Goal: Transaction & Acquisition: Purchase product/service

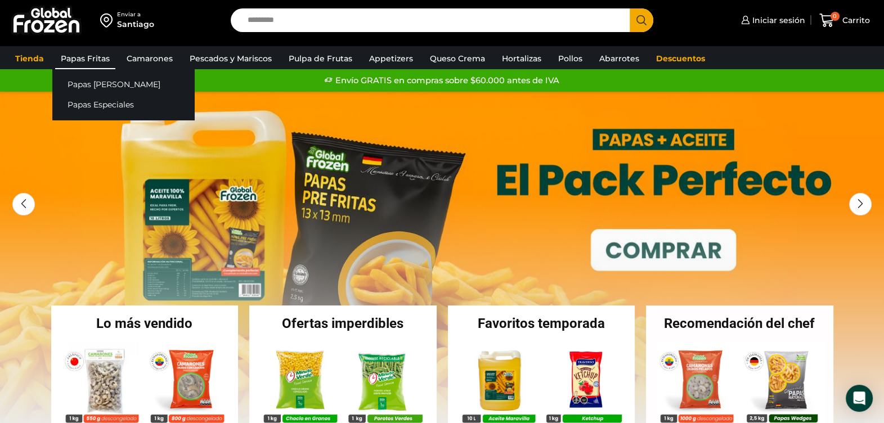
click at [96, 50] on link "Papas Fritas" at bounding box center [85, 58] width 60 height 21
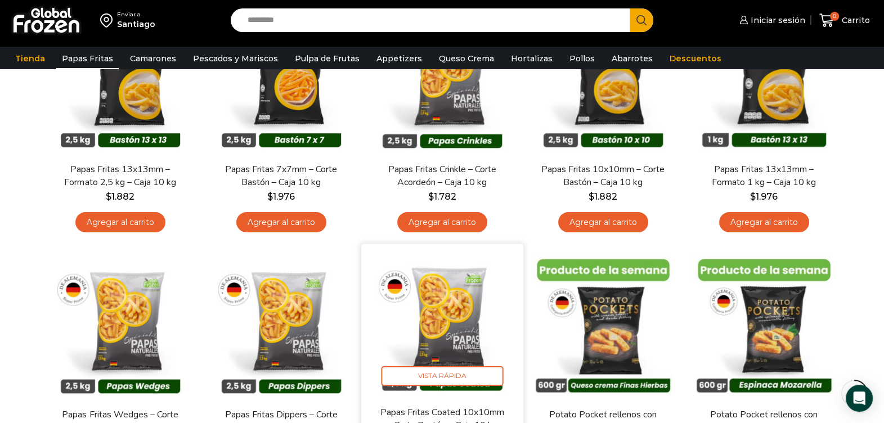
scroll to position [140, 0]
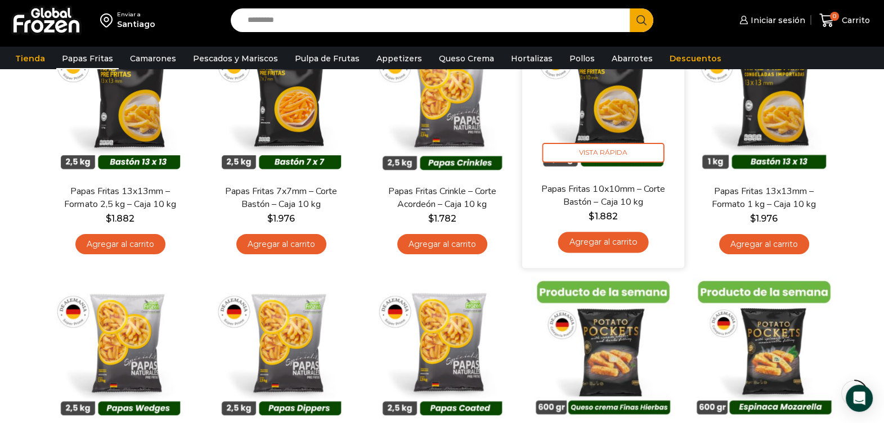
click at [619, 247] on link "Agregar al carrito" at bounding box center [602, 242] width 91 height 21
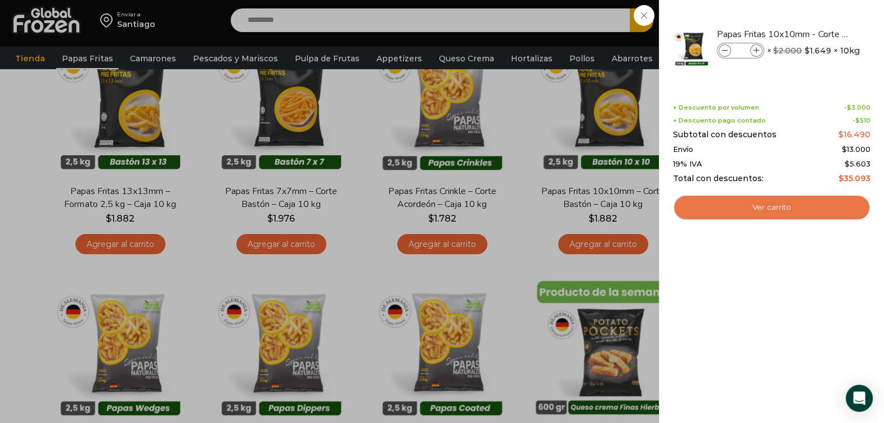
click at [776, 203] on link "Ver carrito" at bounding box center [771, 208] width 197 height 26
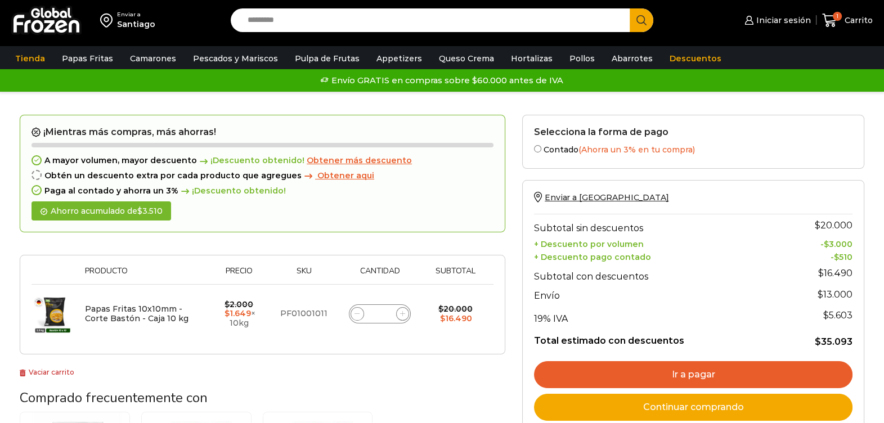
drag, startPoint x: 385, startPoint y: 314, endPoint x: 377, endPoint y: 312, distance: 8.6
click at [377, 312] on input "*" at bounding box center [380, 314] width 16 height 16
click at [388, 310] on div "Papas Fritas 10x10mm - Corte Bastón - Caja 10 kg cantidad *" at bounding box center [380, 313] width 62 height 19
click at [385, 308] on input "*" at bounding box center [380, 314] width 16 height 16
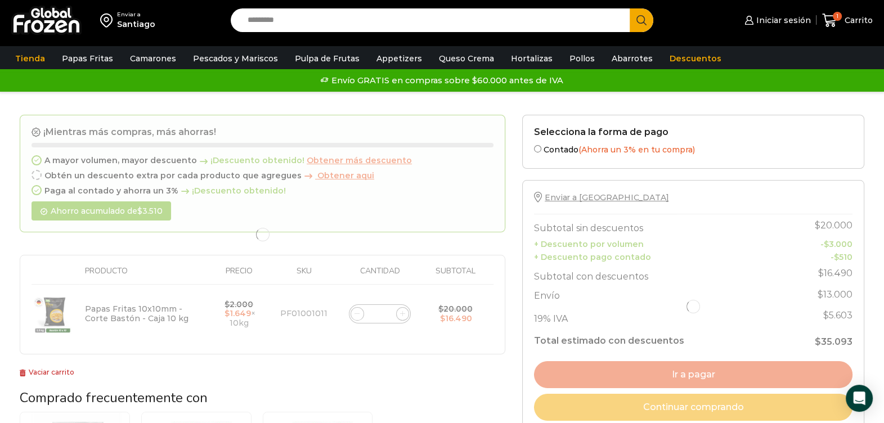
type input "***"
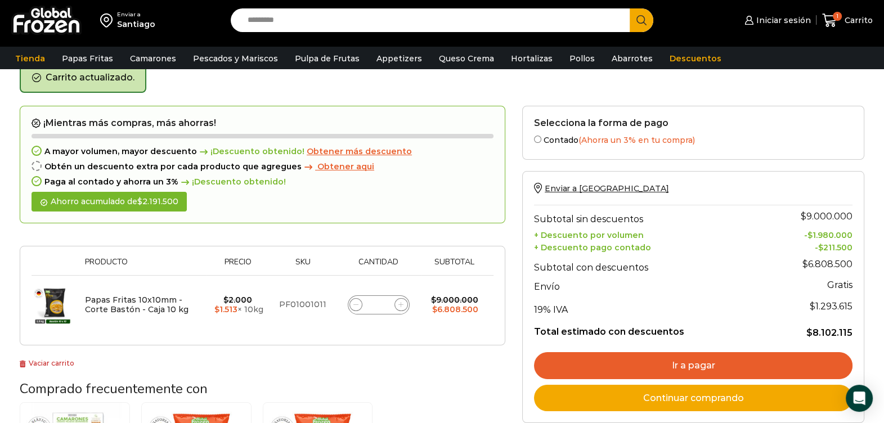
scroll to position [57, 0]
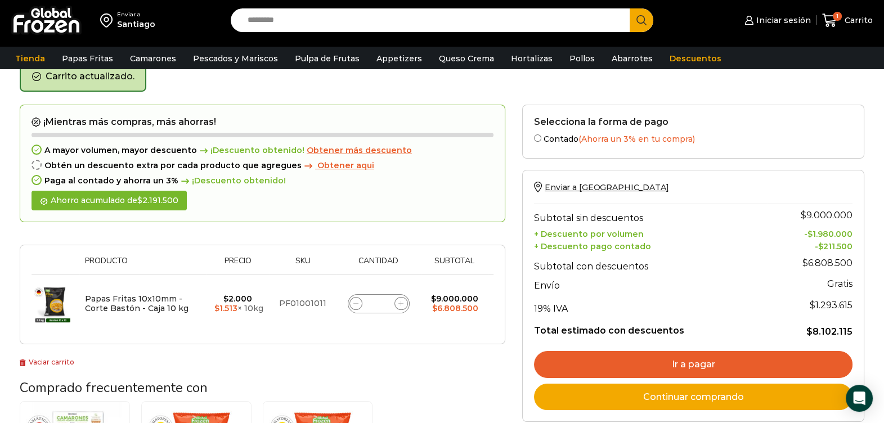
click at [385, 298] on input "***" at bounding box center [379, 304] width 16 height 16
type input "**"
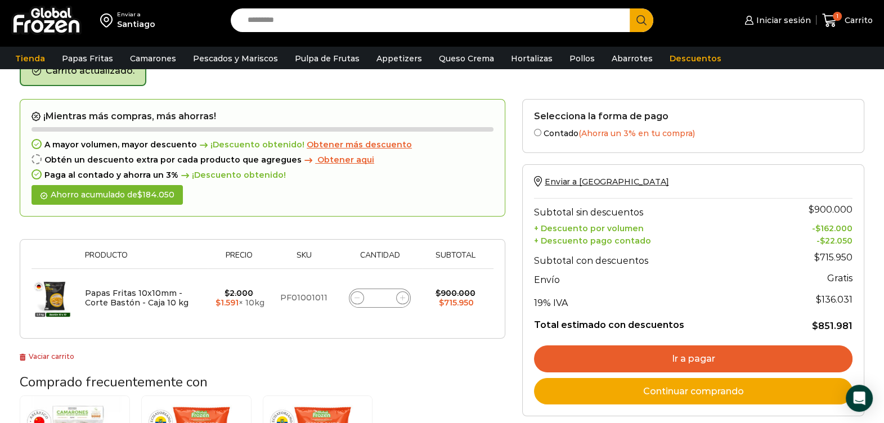
scroll to position [133, 0]
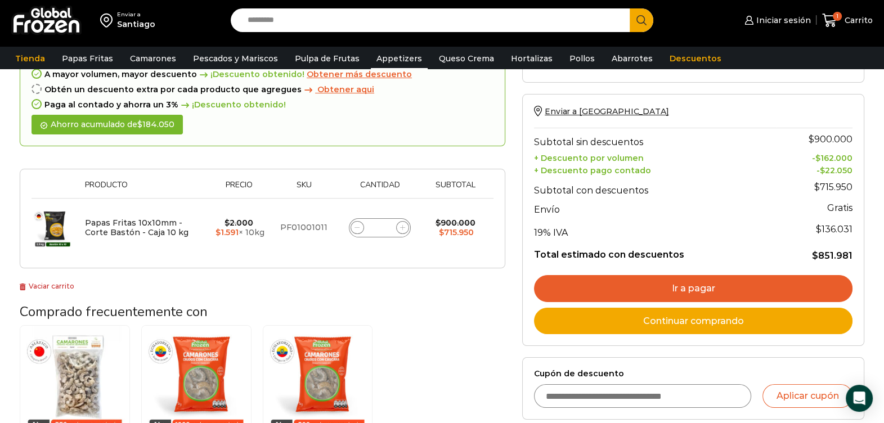
click at [395, 60] on link "Appetizers" at bounding box center [399, 58] width 57 height 21
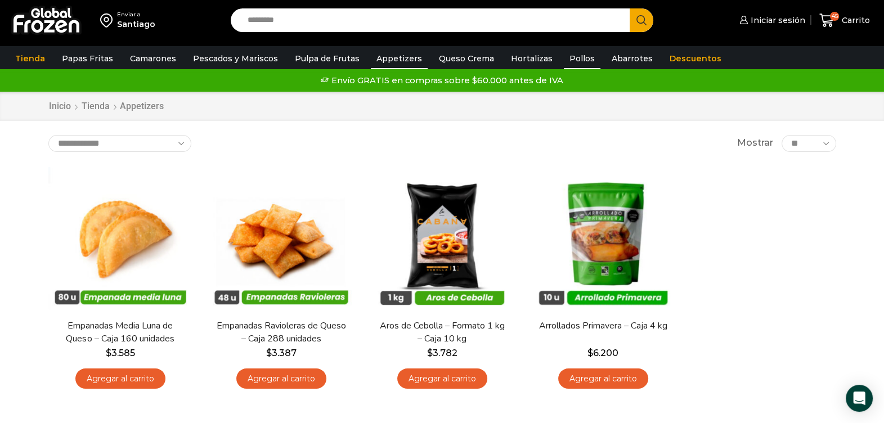
click at [564, 52] on link "Pollos" at bounding box center [582, 58] width 37 height 21
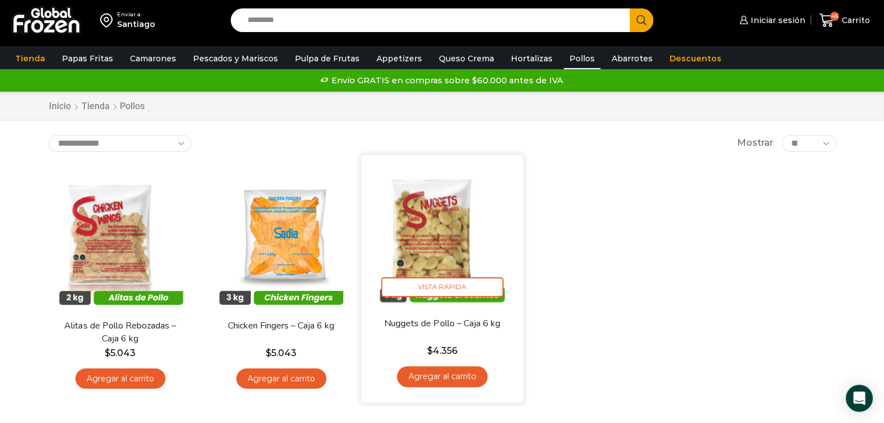
click at [465, 374] on link "Agregar al carrito" at bounding box center [442, 376] width 91 height 21
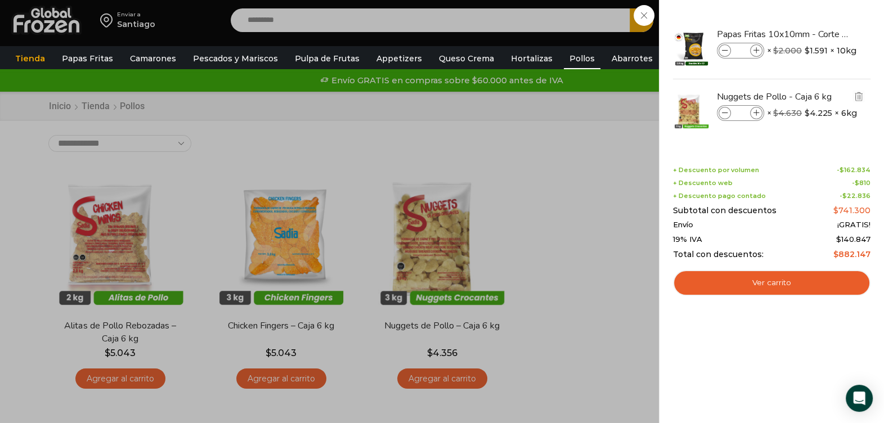
click at [764, 122] on div "Nuggets de Pollo - Caja 6 kg cantidad * × $ 4.630 Original price was: $4.630. $…" at bounding box center [791, 114] width 148 height 19
click at [753, 109] on span at bounding box center [756, 113] width 12 height 12
type input "*"
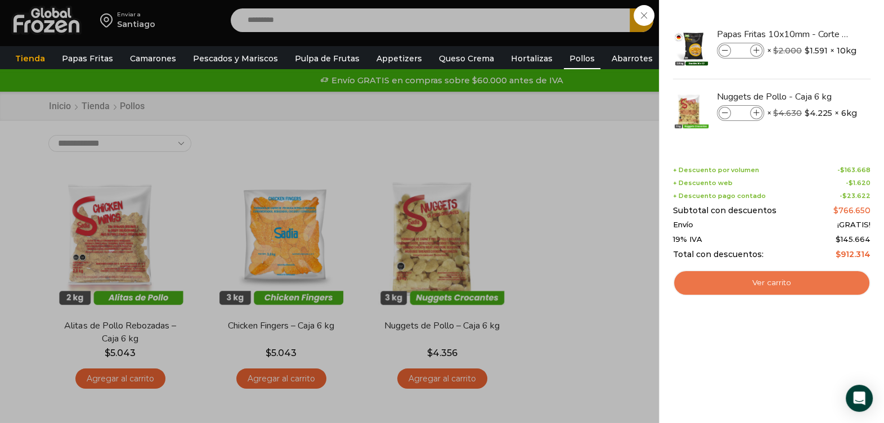
click at [790, 282] on link "Ver carrito" at bounding box center [771, 283] width 197 height 26
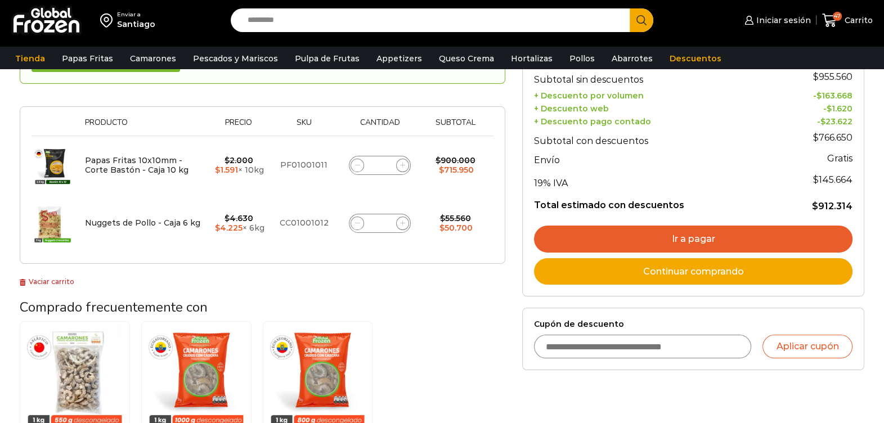
scroll to position [211, 0]
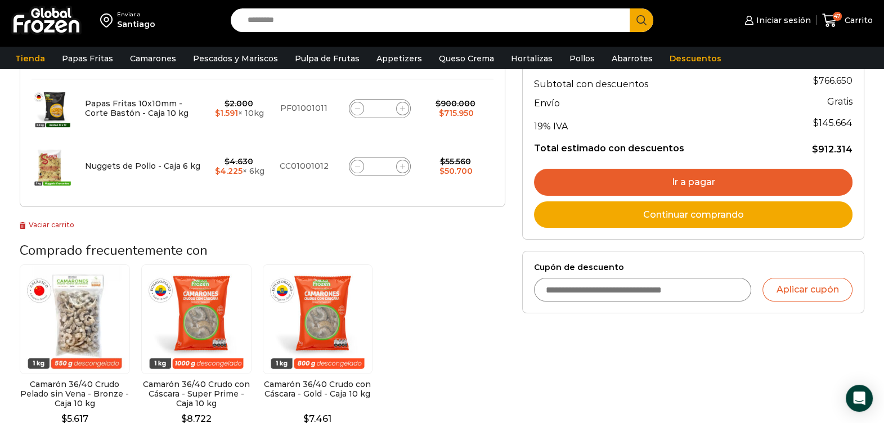
drag, startPoint x: 602, startPoint y: 295, endPoint x: 588, endPoint y: 290, distance: 14.8
click at [592, 291] on input "Cupón de descuento" at bounding box center [642, 290] width 217 height 24
type input "******"
type button "Aplicar cupón"
click at [774, 290] on button "Aplicar cupón" at bounding box center [807, 290] width 90 height 24
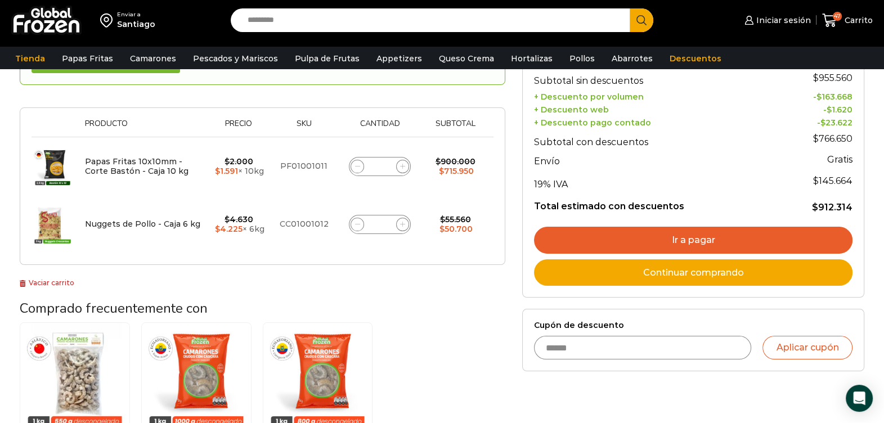
scroll to position [70, 0]
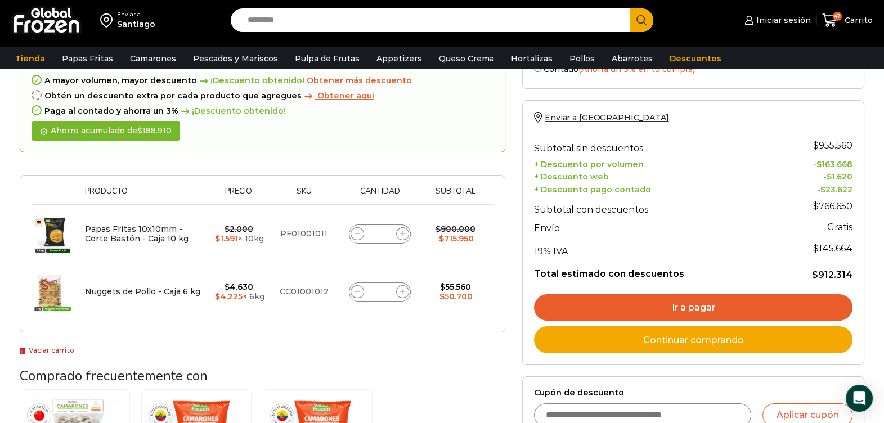
scroll to position [140, 0]
